Goal: Find specific page/section: Find specific page/section

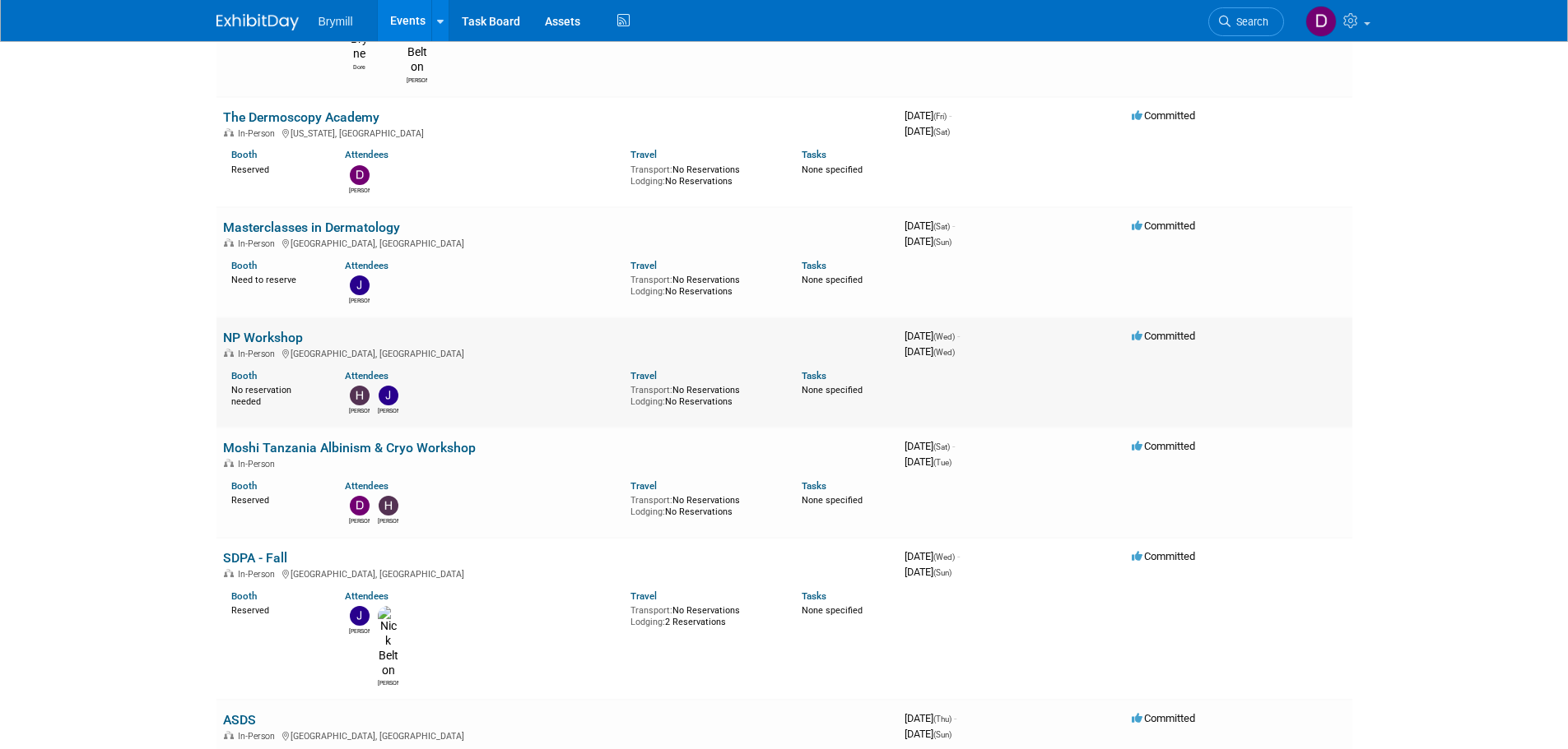
scroll to position [247, 0]
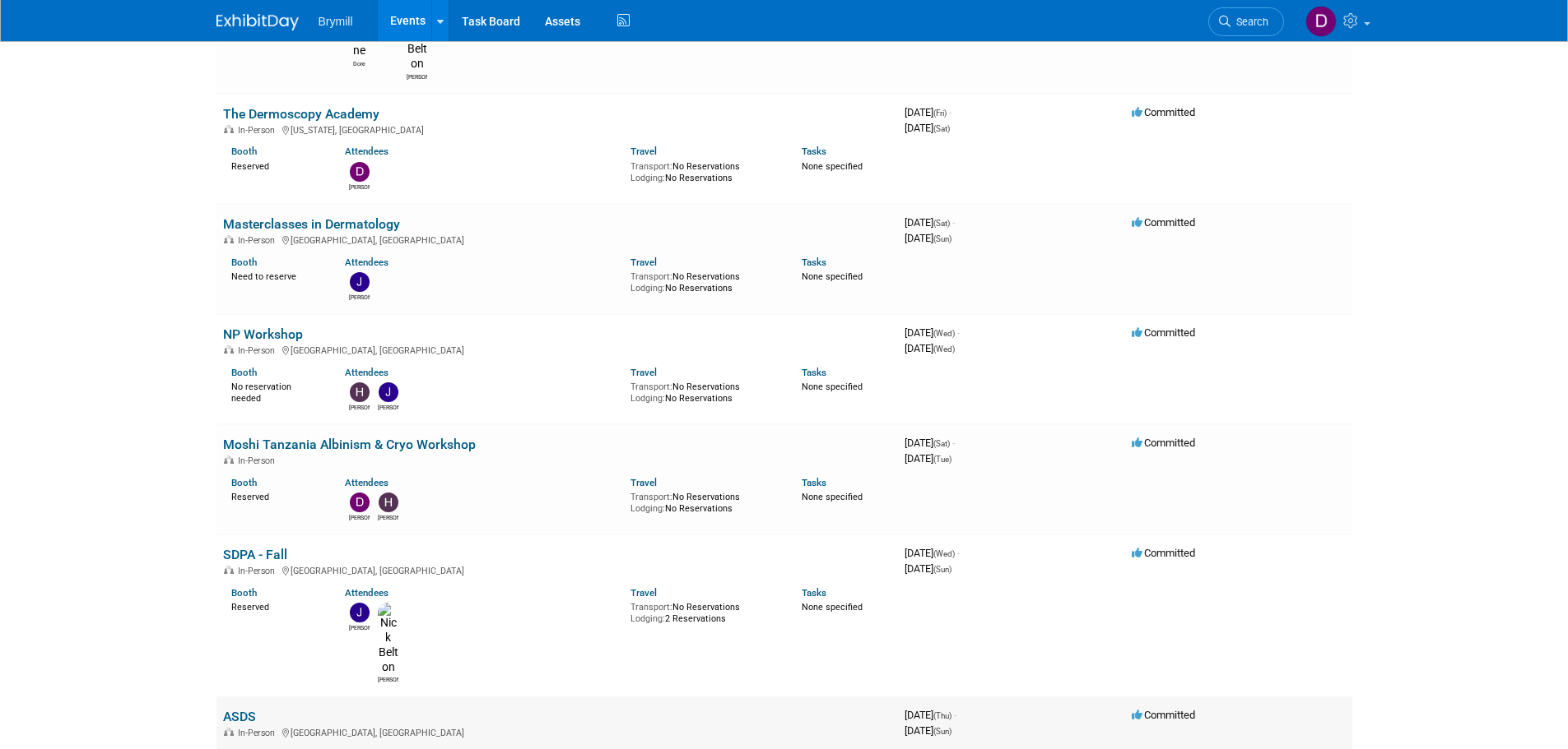
click at [247, 709] on link "ASDS" at bounding box center [240, 717] width 33 height 16
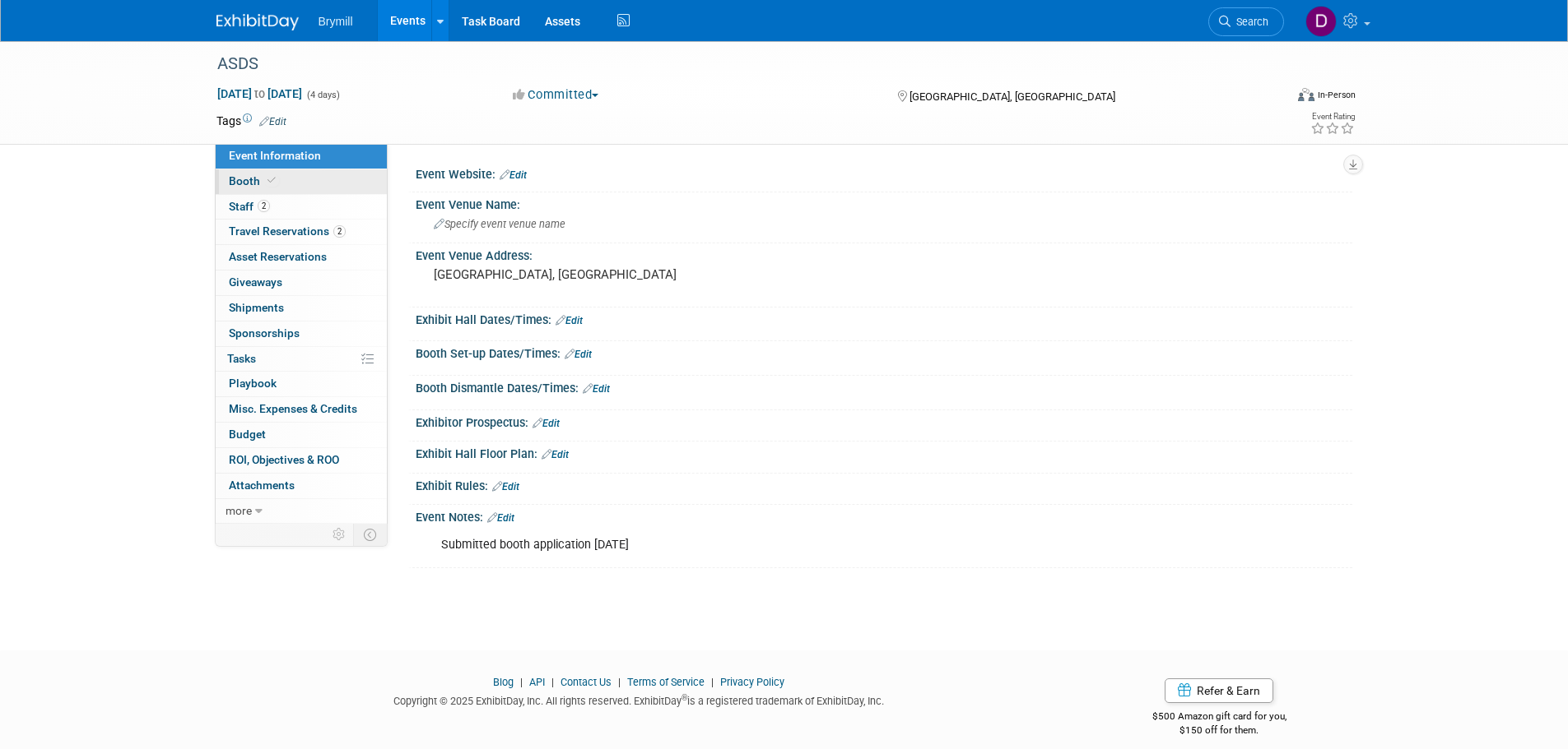
click at [303, 180] on link "Booth" at bounding box center [301, 181] width 171 height 25
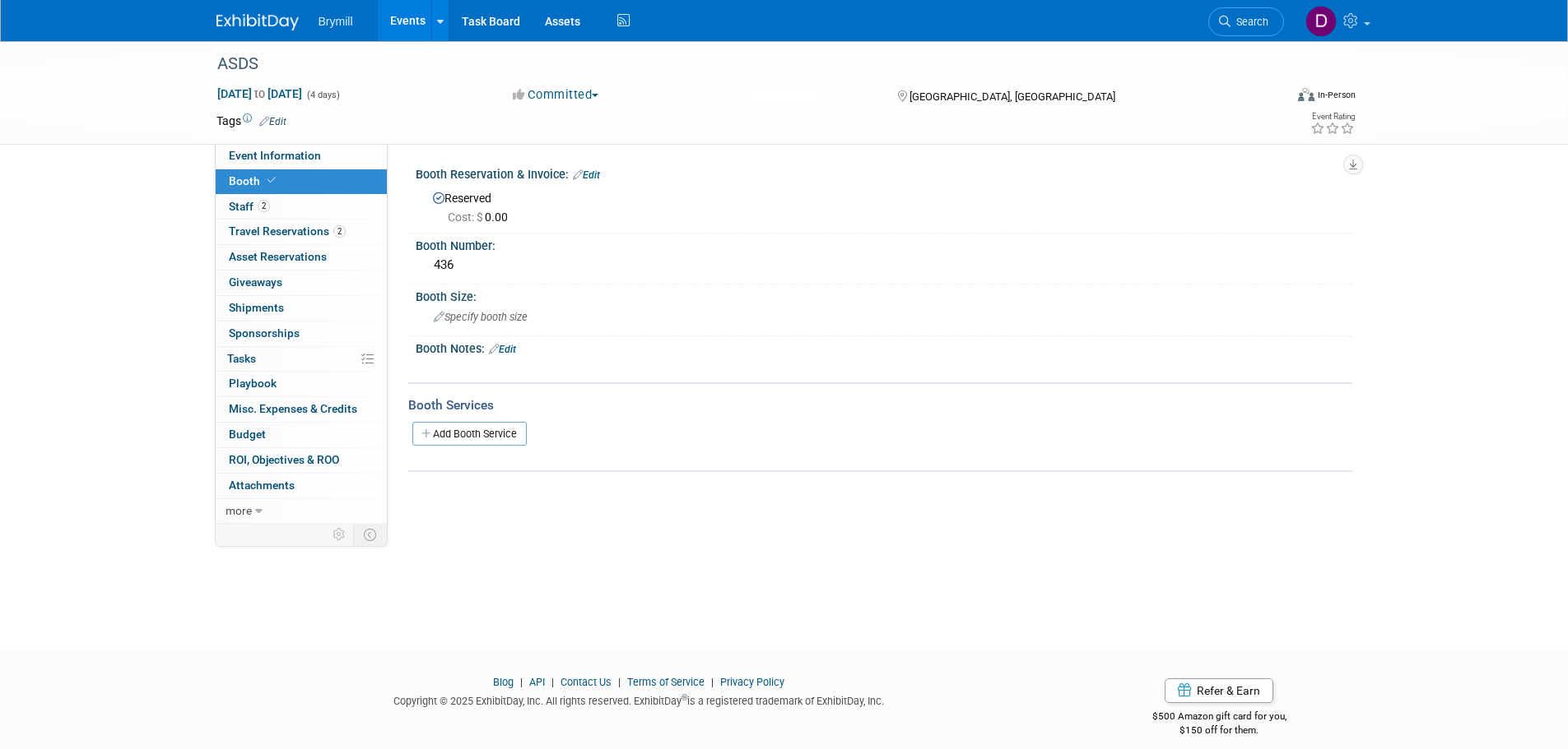
click at [242, 18] on img at bounding box center [257, 22] width 82 height 17
